Goal: Information Seeking & Learning: Understand process/instructions

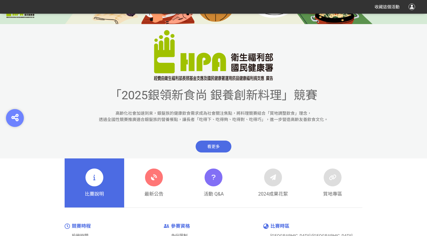
scroll to position [215, 0]
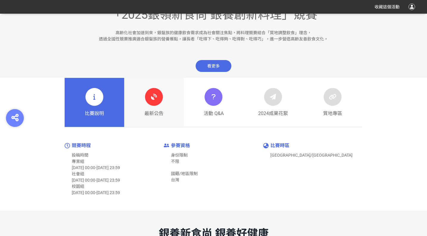
click at [153, 98] on icon at bounding box center [154, 97] width 11 height 11
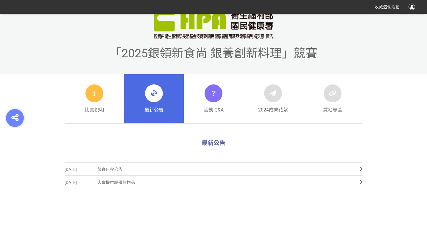
scroll to position [179, 0]
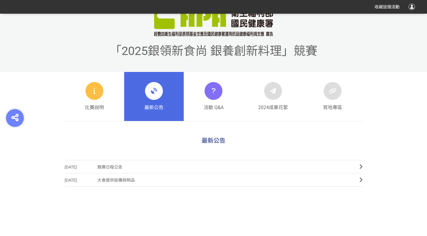
click at [227, 182] on span "大會提供設備與物品" at bounding box center [223, 180] width 253 height 13
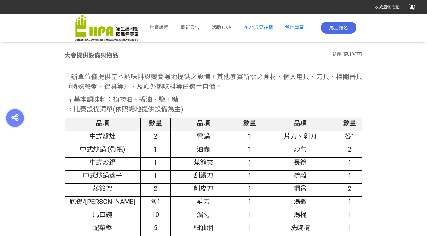
scroll to position [278, 0]
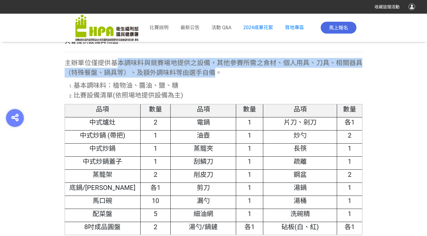
drag, startPoint x: 118, startPoint y: 64, endPoint x: 218, endPoint y: 74, distance: 100.6
click at [218, 74] on span "主辦單位僅提供基本調味料與競賽場地提供之設備，其他參賽所需之食材、個人用具、刀具、相關器具（特殊餐盤、鍋具等）、及額外調味料等由選手自備。" at bounding box center [214, 67] width 298 height 17
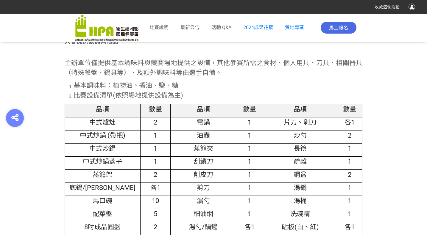
click at [225, 78] on div "主辦單位僅提供基本調味料與競賽場地提供之設備，其他參賽所需之食材、個人用具、刀具、相關器具（特殊餐盤、鍋具等）、及額外調味料等由選手自備。 基本調味料：植物油…" at bounding box center [214, 191] width 298 height 267
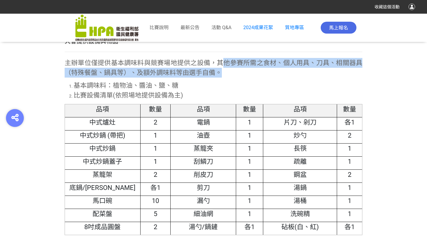
drag, startPoint x: 223, startPoint y: 61, endPoint x: 243, endPoint y: 74, distance: 24.4
click at [243, 74] on p "主辦單位僅提供基本調味料與競賽場地提供之設備，其他參賽所需之食材、個人用具、刀具、相關器具（特殊餐盤、鍋具等）、及額外調味料等由選手自備。" at bounding box center [214, 68] width 298 height 20
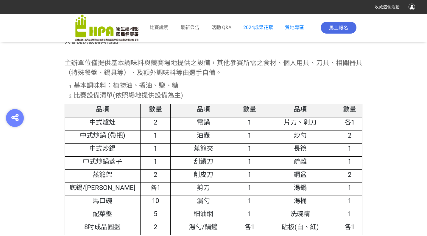
click at [244, 82] on li "基本調味料：植物油、醬油、鹽、糖" at bounding box center [218, 86] width 289 height 10
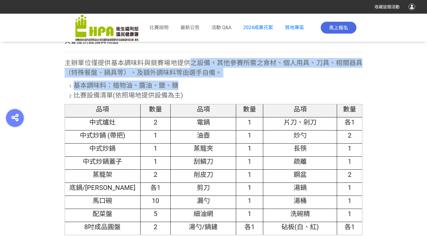
drag, startPoint x: 190, startPoint y: 65, endPoint x: 264, endPoint y: 79, distance: 75.9
click at [264, 79] on div "主辦單位僅提供基本調味料與競賽場地提供之設備，其他參賽所需之食材、個人用具、刀具、相關器具（特殊餐盤、鍋具等）、及額外調味料等由選手自備。 基本調味料：植物油…" at bounding box center [214, 191] width 298 height 267
click at [265, 84] on li "基本調味料：植物油、醬油、鹽、糖" at bounding box center [218, 86] width 289 height 10
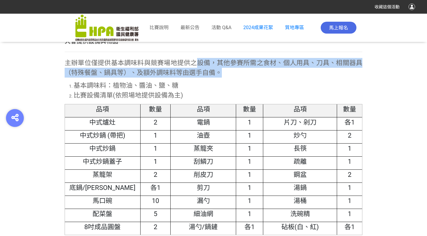
drag, startPoint x: 250, startPoint y: 75, endPoint x: 198, endPoint y: 62, distance: 54.3
click at [198, 62] on p "主辦單位僅提供基本調味料與競賽場地提供之設備，其他參賽所需之食材、個人用具、刀具、相關器具（特殊餐盤、鍋具等）、及額外調味料等由選手自備。" at bounding box center [214, 68] width 298 height 20
drag, startPoint x: 205, startPoint y: 67, endPoint x: 211, endPoint y: 76, distance: 10.3
click at [206, 67] on p "主辦單位僅提供基本調味料與競賽場地提供之設備，其他參賽所需之食材、個人用具、刀具、相關器具（特殊餐盤、鍋具等）、及額外調味料等由選手自備。" at bounding box center [214, 68] width 298 height 20
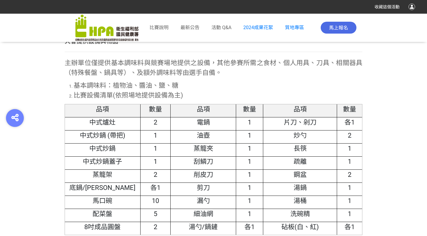
click at [218, 83] on li "基本調味料：植物油、醬油、鹽、糖" at bounding box center [218, 86] width 289 height 10
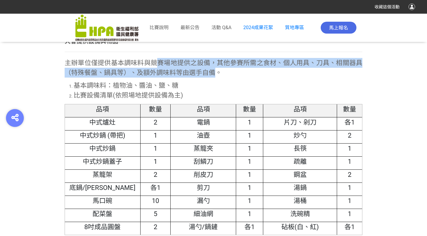
drag, startPoint x: 219, startPoint y: 76, endPoint x: 158, endPoint y: 60, distance: 62.0
click at [158, 60] on span "主辦單位僅提供基本調味料與競賽場地提供之設備，其他參賽所需之食材、個人用具、刀具、相關器具（特殊餐盤、鍋具等）、及額外調味料等由選手自備。" at bounding box center [214, 67] width 298 height 17
click at [188, 73] on span "主辦單位僅提供基本調味料與競賽場地提供之設備，其他參賽所需之食材、個人用具、刀具、相關器具（特殊餐盤、鍋具等）、及額外調味料等由選手自備。" at bounding box center [214, 67] width 298 height 17
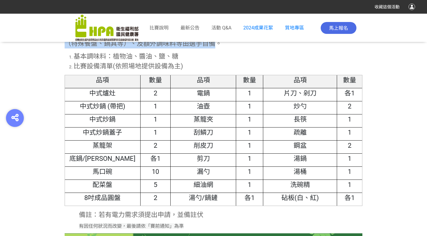
scroll to position [189, 0]
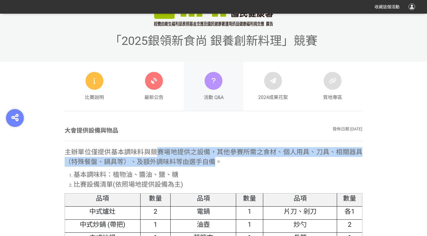
click at [214, 89] on div at bounding box center [214, 81] width 18 height 18
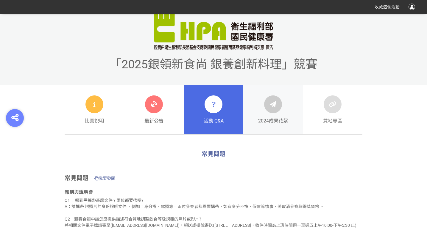
scroll to position [179, 0]
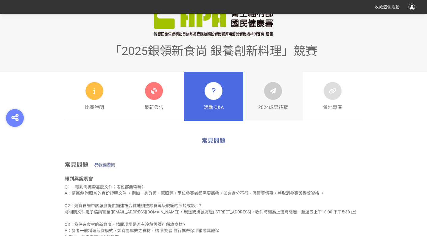
click at [267, 112] on link "2024成果花絮" at bounding box center [273, 96] width 60 height 49
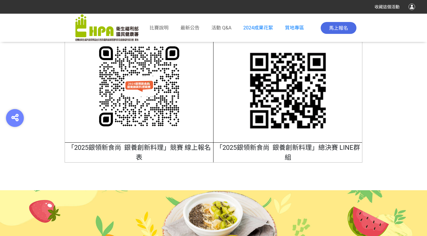
scroll to position [2429, 0]
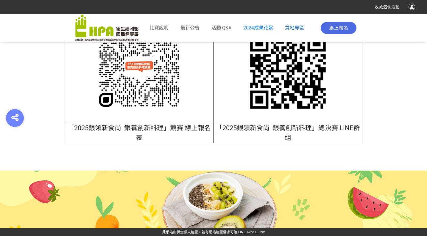
click at [291, 28] on span "質地專區" at bounding box center [294, 28] width 19 height 6
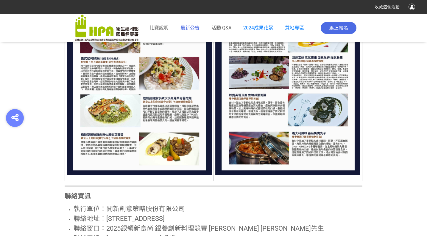
click at [199, 29] on span "最新公告" at bounding box center [189, 28] width 19 height 6
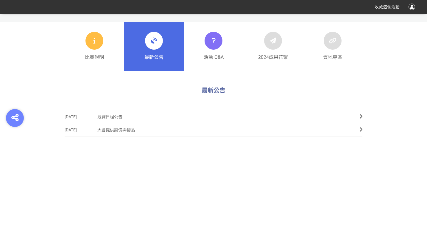
scroll to position [296, 0]
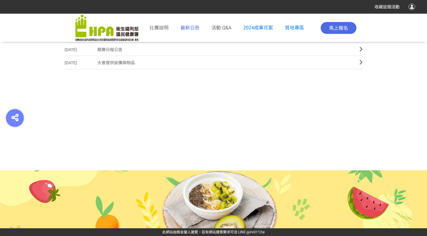
click at [186, 29] on span "最新公告" at bounding box center [189, 28] width 19 height 6
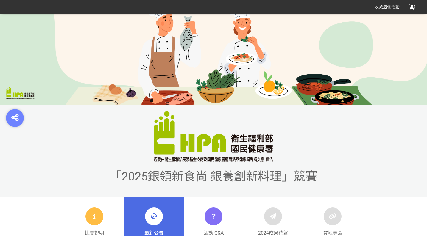
scroll to position [149, 0]
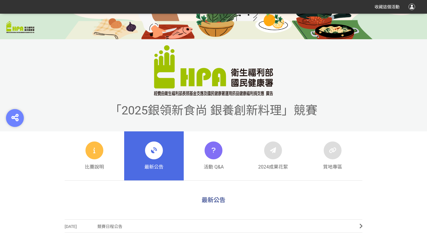
scroll to position [208, 0]
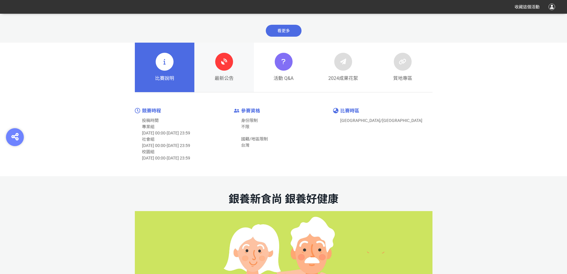
click at [229, 79] on span "最新公告" at bounding box center [224, 78] width 19 height 7
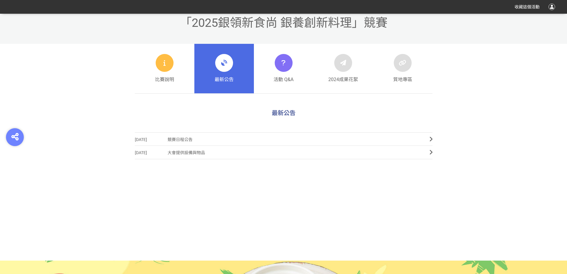
scroll to position [177, 0]
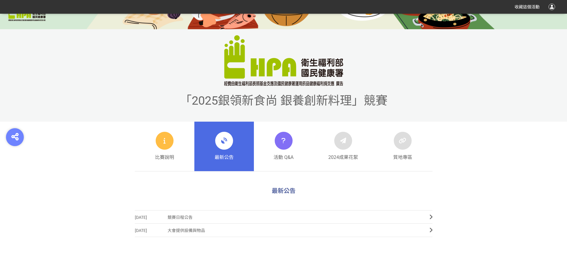
click at [186, 140] on link "比賽說明" at bounding box center [165, 145] width 60 height 49
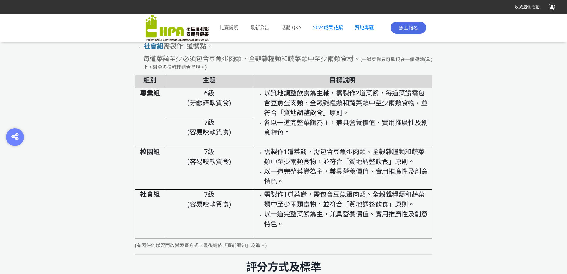
scroll to position [1876, 0]
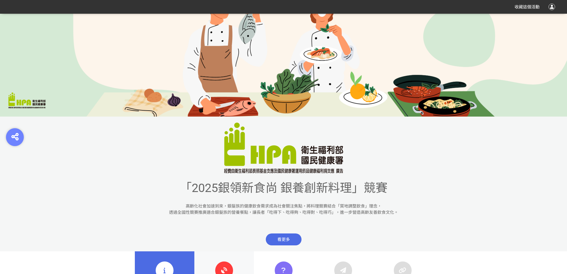
click at [237, 266] on link "最新公告" at bounding box center [224, 275] width 60 height 49
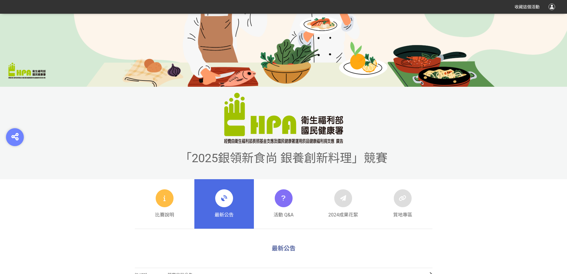
scroll to position [268, 0]
